Goal: Use online tool/utility: Utilize a website feature to perform a specific function

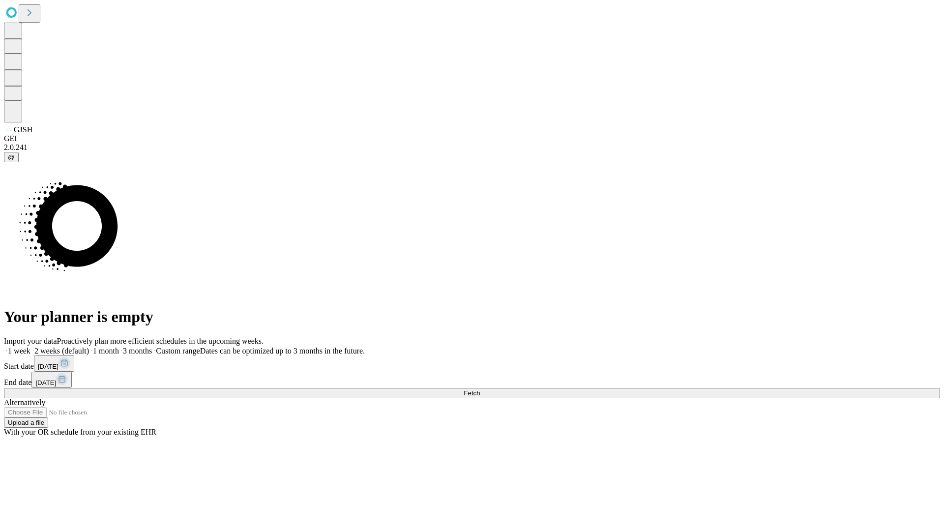
click at [480, 389] on span "Fetch" at bounding box center [472, 392] width 16 height 7
